Goal: Task Accomplishment & Management: Manage account settings

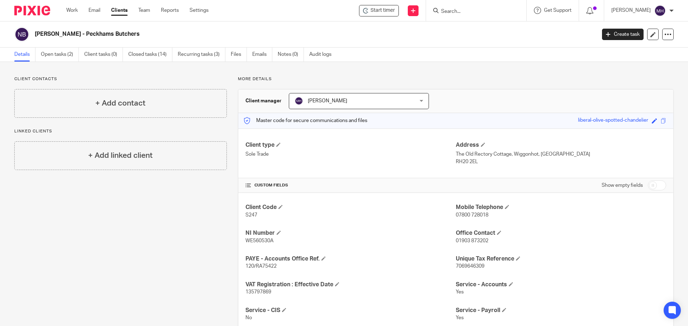
click at [458, 10] on input "Search" at bounding box center [472, 12] width 64 height 6
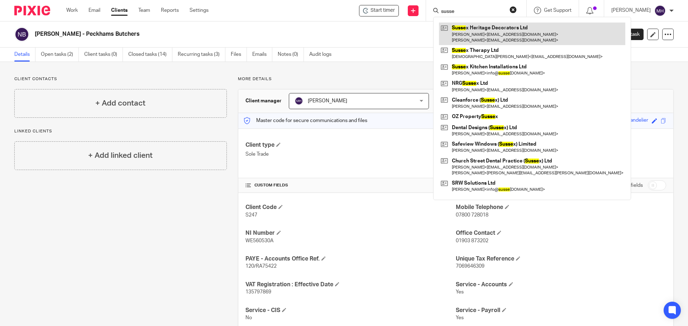
type input "susse"
click at [480, 27] on link at bounding box center [532, 34] width 186 height 22
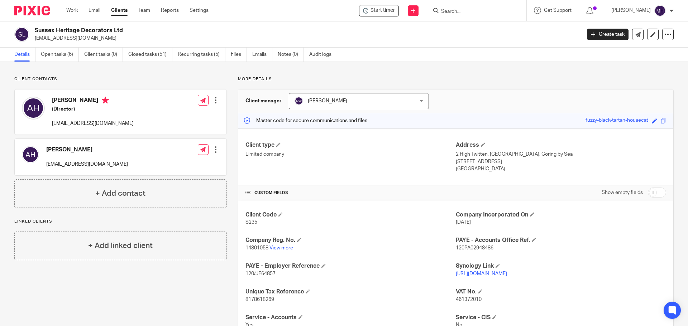
drag, startPoint x: 530, startPoint y: 163, endPoint x: 453, endPoint y: 155, distance: 77.4
click at [456, 155] on div "Address [STREET_ADDRESS] by Sea [STREET_ADDRESS] [GEOGRAPHIC_DATA]" at bounding box center [561, 158] width 210 height 32
click at [465, 11] on input "Search" at bounding box center [472, 12] width 64 height 6
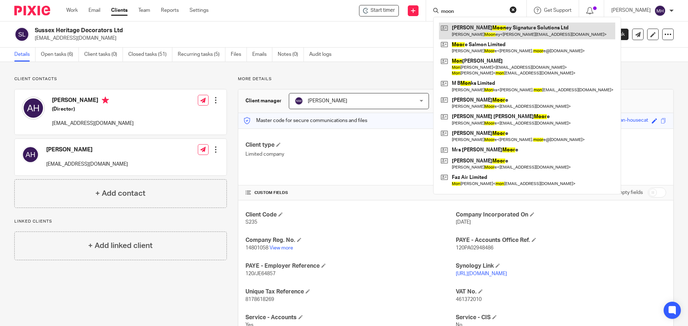
type input "moon"
click at [497, 27] on link at bounding box center [527, 31] width 176 height 16
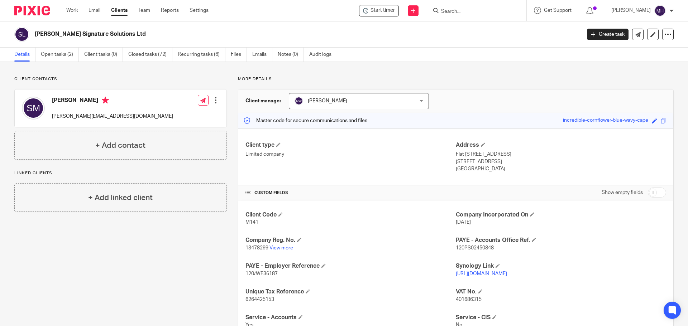
drag, startPoint x: 497, startPoint y: 162, endPoint x: 452, endPoint y: 154, distance: 46.2
click at [456, 154] on div "Address [STREET_ADDRESS] [STREET_ADDRESS] [GEOGRAPHIC_DATA]" at bounding box center [561, 158] width 210 height 32
copy div "Flat 13 Lomas Court, 43a Wordsworth Road Worthing, BN11 3JB"
click at [456, 10] on input "Search" at bounding box center [472, 12] width 64 height 6
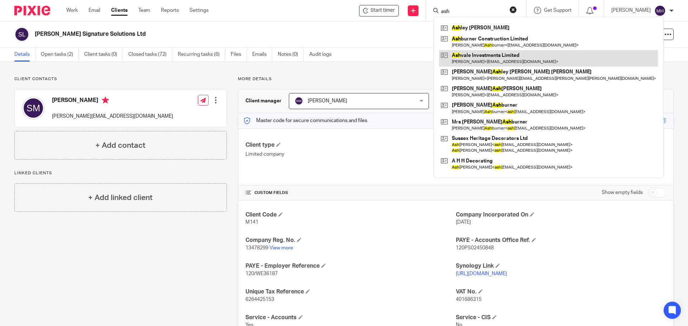
type input "ash"
click at [482, 58] on link at bounding box center [548, 58] width 219 height 16
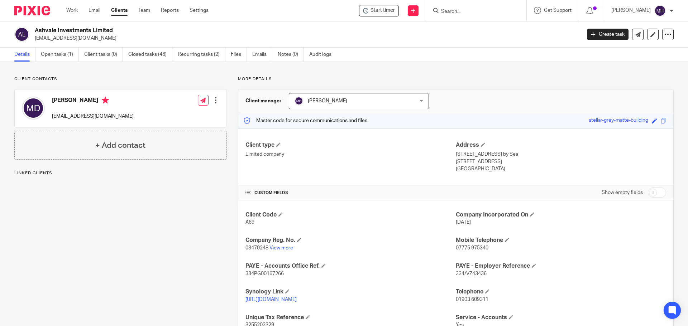
click at [160, 28] on h2 "Ashvale Investments Limited" at bounding box center [251, 31] width 433 height 8
drag, startPoint x: 113, startPoint y: 30, endPoint x: 32, endPoint y: 28, distance: 81.0
click at [32, 28] on div "Ashvale Investments Limited matt@mattdean.net" at bounding box center [295, 34] width 562 height 15
copy div "Ashvale Investments Limited"
drag, startPoint x: 498, startPoint y: 162, endPoint x: 453, endPoint y: 156, distance: 45.6
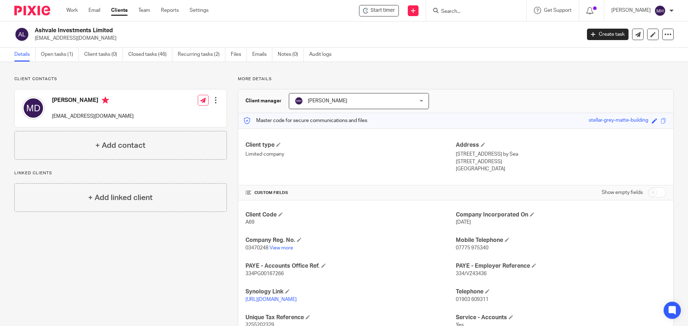
click at [456, 156] on div "Address 35 Angus Road, Goring by Sea Worthing, BN12 4BL England" at bounding box center [561, 158] width 210 height 32
copy div "35 Angus Road, Goring by Sea Worthing, BN12 4BL"
click at [446, 14] on input "Search" at bounding box center [472, 12] width 64 height 6
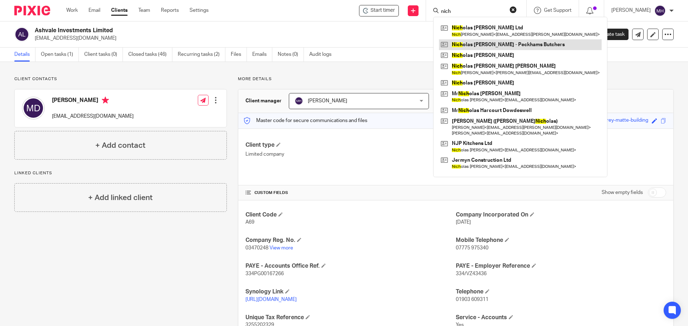
type input "nich"
click at [484, 46] on link at bounding box center [520, 44] width 163 height 11
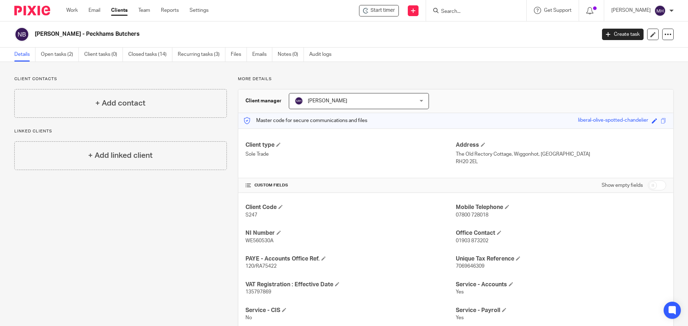
click at [413, 76] on div "Client contacts + Add contact Linked clients + Add linked client More details C…" at bounding box center [344, 247] width 688 height 371
click at [55, 55] on link "Open tasks (2)" at bounding box center [60, 55] width 38 height 14
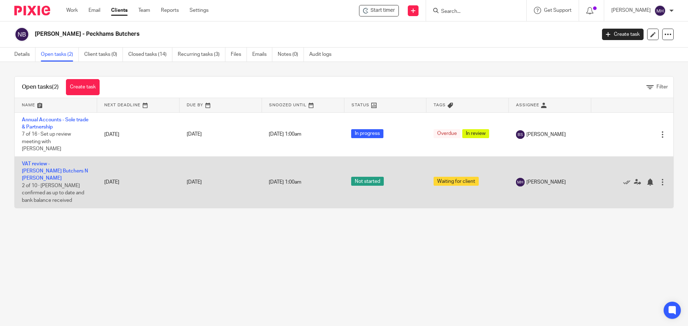
click at [48, 159] on td "VAT review - [PERSON_NAME] Butchers N [PERSON_NAME] 2 of 10 · Sage confirmed as…" at bounding box center [56, 182] width 82 height 51
click at [48, 162] on link "VAT review - Peckham Butchers N Hamilton - sage" at bounding box center [55, 172] width 66 height 20
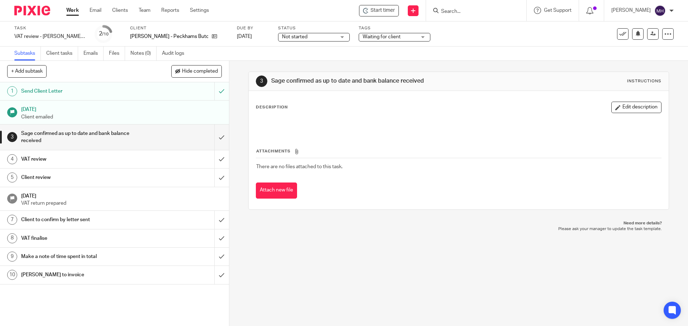
click at [401, 38] on span "Waiting for client" at bounding box center [382, 36] width 38 height 5
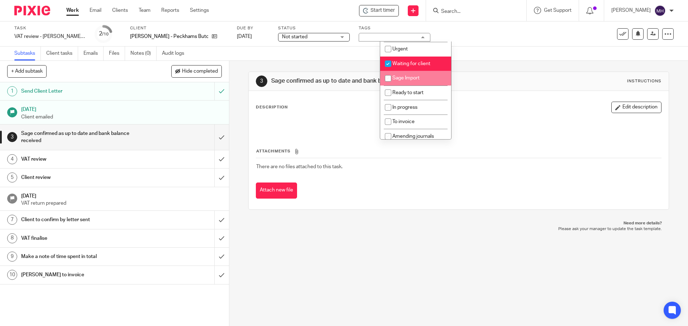
scroll to position [91, 0]
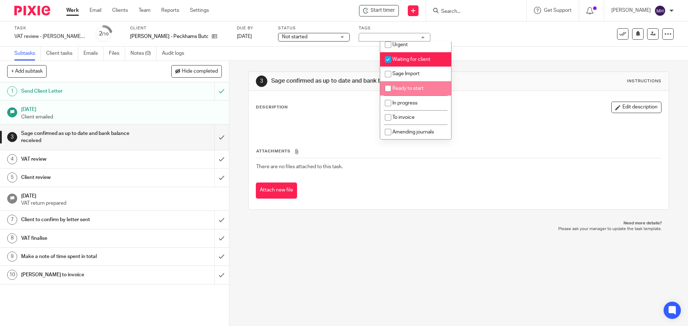
click at [425, 93] on li "Ready to start" at bounding box center [415, 88] width 71 height 15
checkbox input "true"
click at [423, 102] on li "In progress" at bounding box center [415, 103] width 71 height 15
checkbox input "true"
click at [423, 90] on span "Ready to start" at bounding box center [407, 88] width 31 height 5
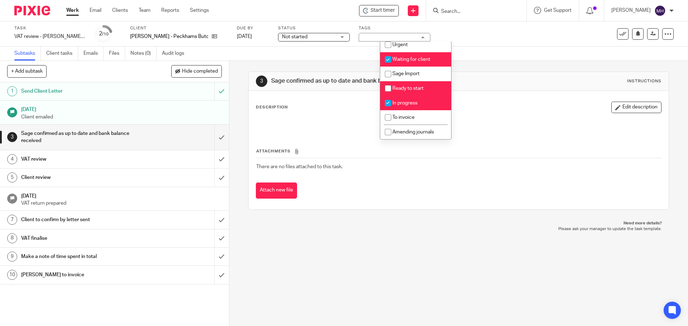
checkbox input "false"
click at [420, 57] on span "Waiting for client" at bounding box center [411, 59] width 38 height 5
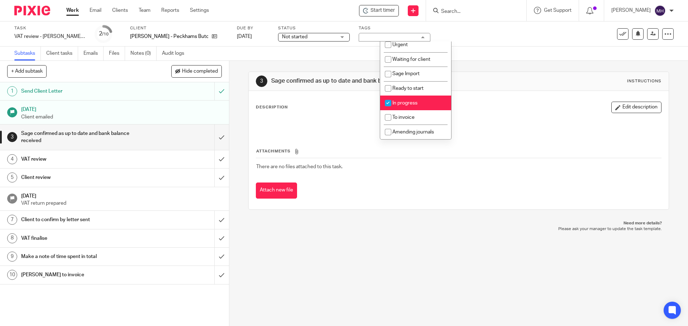
click at [420, 57] on span "Waiting for client" at bounding box center [411, 59] width 38 height 5
checkbox input "true"
click at [266, 37] on link "7 Sep 2025" at bounding box center [253, 37] width 32 height 8
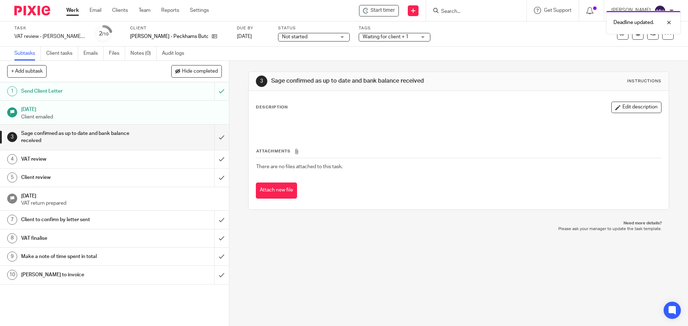
click at [501, 46] on div "Task VAT review - Peckham Butchers N Hamilton - sage Save VAT review - Peckham …" at bounding box center [344, 33] width 688 height 25
click at [71, 10] on link "Work" at bounding box center [72, 10] width 13 height 7
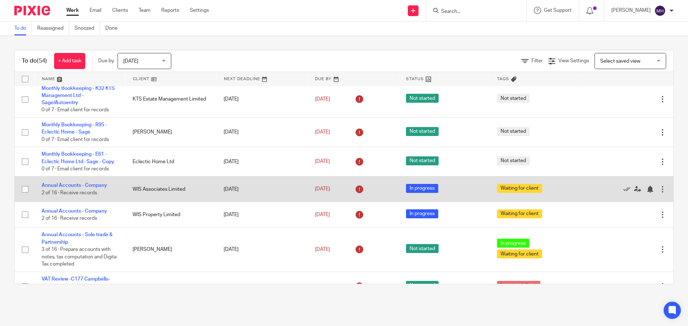
scroll to position [251, 0]
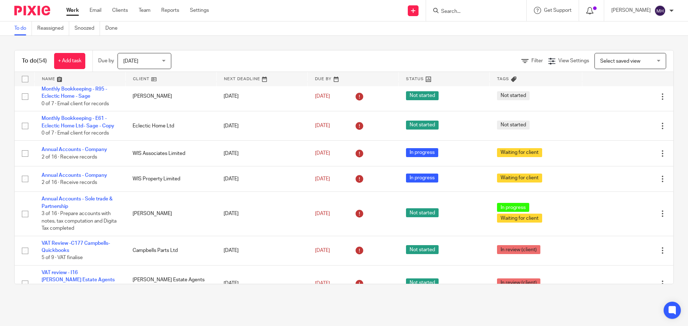
click at [587, 10] on icon at bounding box center [589, 10] width 7 height 7
